Goal: Check status

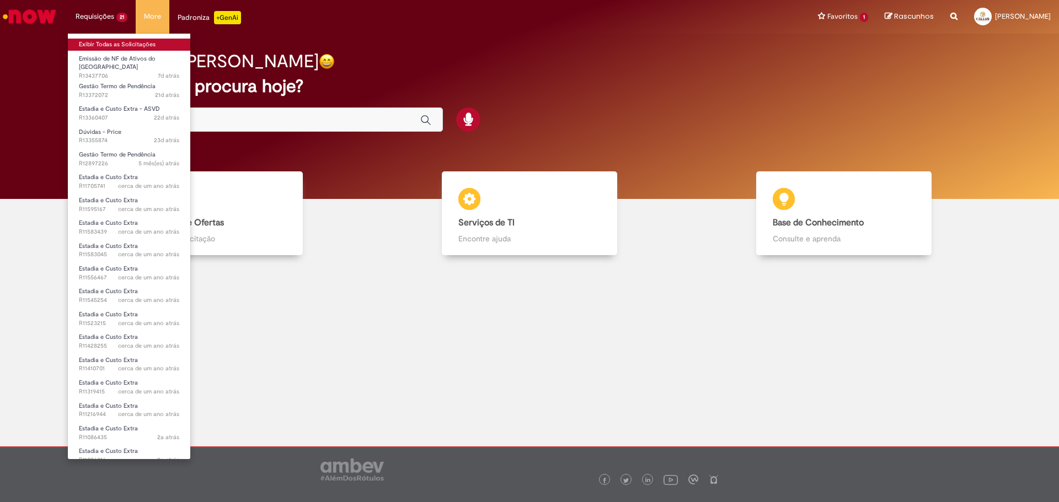
click at [117, 43] on link "Exibir Todas as Solicitações" at bounding box center [129, 45] width 122 height 12
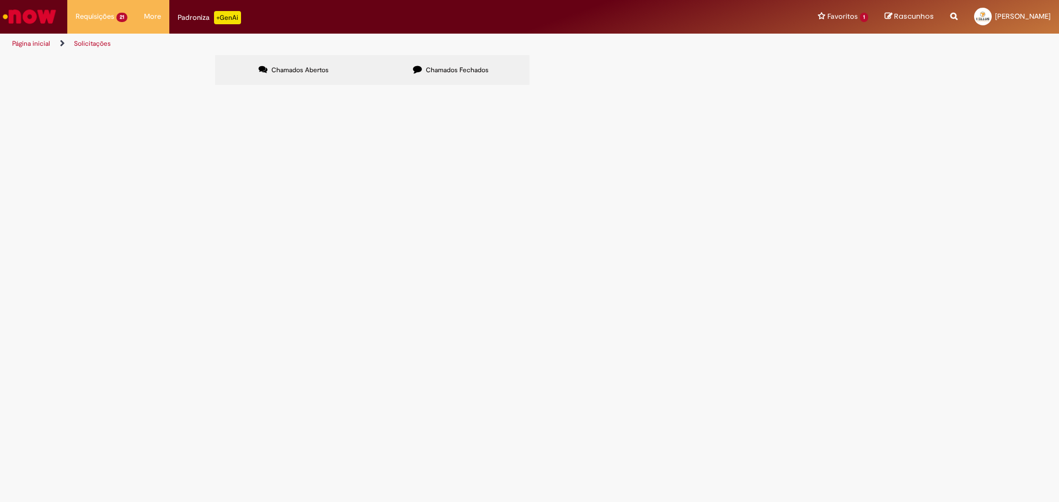
click at [485, 63] on label "Chamados Fechados" at bounding box center [450, 70] width 157 height 30
click at [0, 0] on span "Emissão de NF de Ativos do [GEOGRAPHIC_DATA]" at bounding box center [0, 0] width 0 height 0
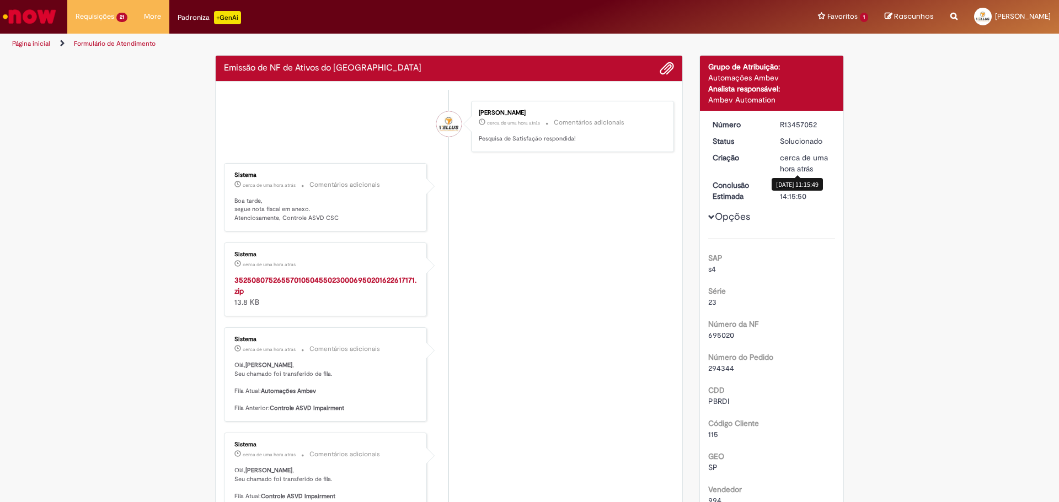
click at [789, 121] on div "R13457052" at bounding box center [805, 124] width 51 height 11
copy div "R13457052"
